Goal: Check status: Check status

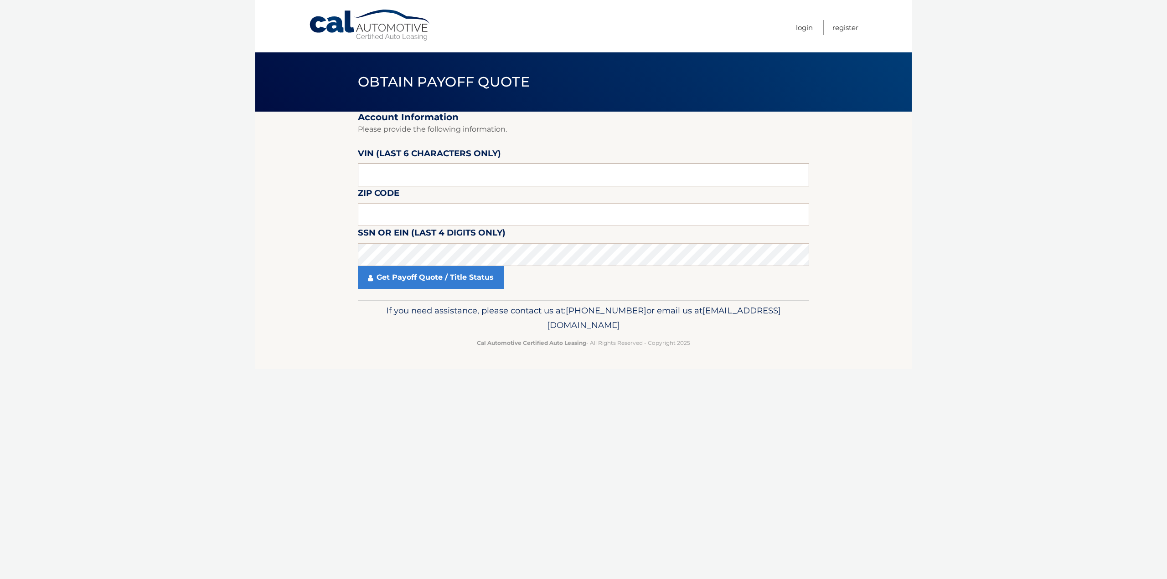
click at [438, 171] on input "text" at bounding box center [583, 175] width 451 height 23
type input "704904"
click at [540, 217] on input "text" at bounding box center [583, 214] width 451 height 23
drag, startPoint x: 431, startPoint y: 216, endPoint x: 234, endPoint y: 176, distance: 201.0
click at [234, 176] on body "Cal Automotive Menu Login Register Obtain Payoff Quote" at bounding box center [583, 289] width 1167 height 579
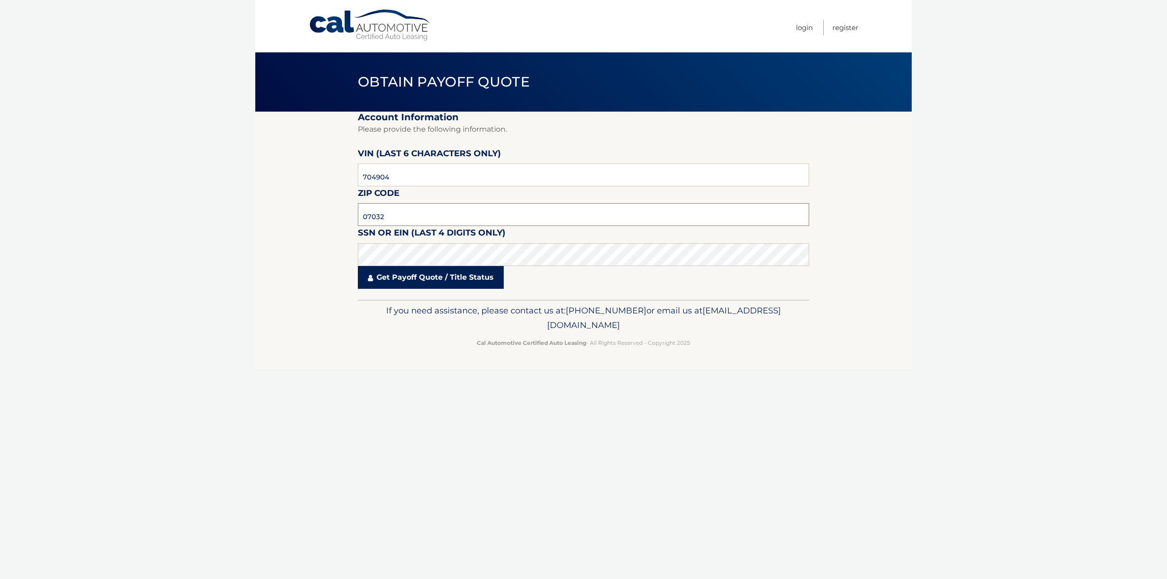
type input "07032"
click at [434, 280] on link "Get Payoff Quote / Title Status" at bounding box center [431, 277] width 146 height 23
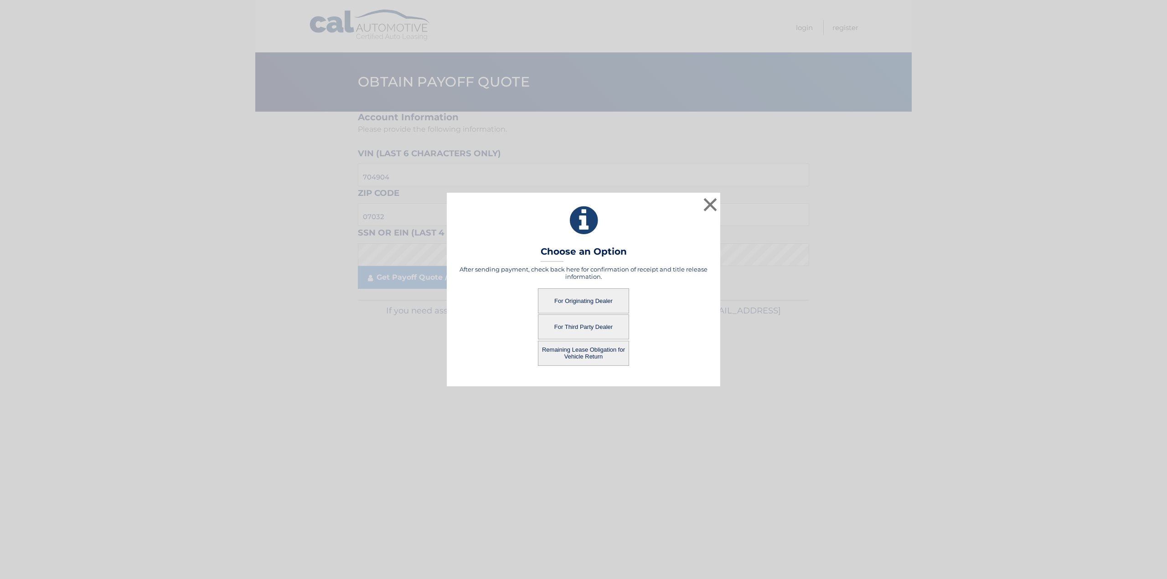
click at [593, 305] on button "For Originating Dealer" at bounding box center [583, 301] width 91 height 25
click at [594, 297] on button "For Originating Dealer" at bounding box center [583, 301] width 91 height 25
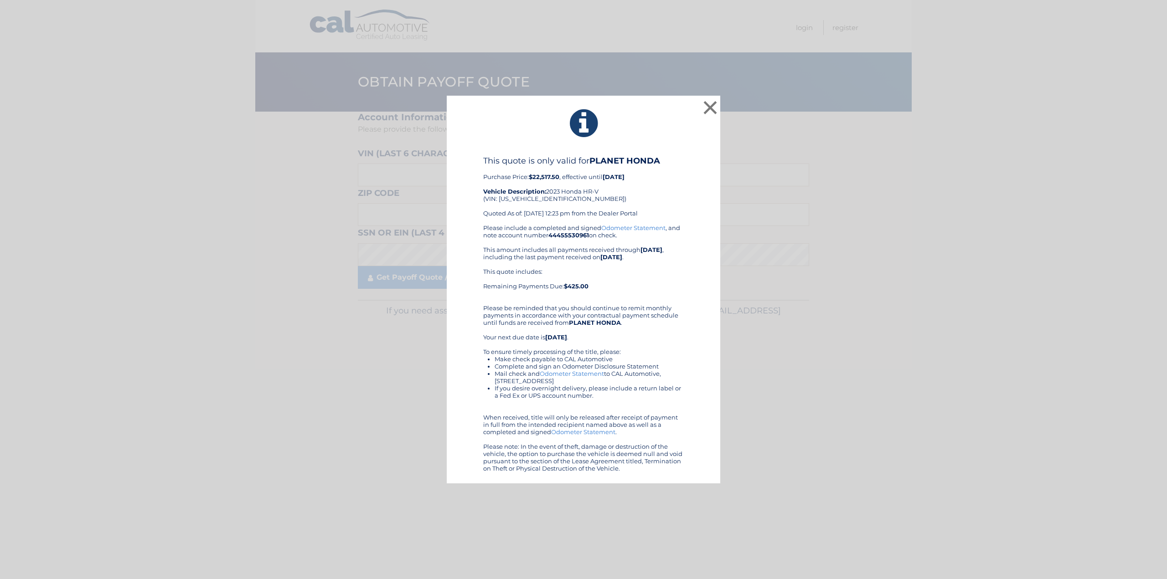
click at [564, 198] on div "This quote is only valid for PLANET HONDA Purchase Price: $22,517.50 , effectiv…" at bounding box center [583, 190] width 201 height 68
drag, startPoint x: 566, startPoint y: 198, endPoint x: 500, endPoint y: 201, distance: 66.6
click at [500, 201] on div "This quote is only valid for PLANET HONDA Purchase Price: $22,517.50 , effectiv…" at bounding box center [583, 190] width 201 height 68
copy div "3CZRZ2H59PM704904"
click at [711, 103] on button "×" at bounding box center [710, 107] width 18 height 18
